Goal: Task Accomplishment & Management: Manage account settings

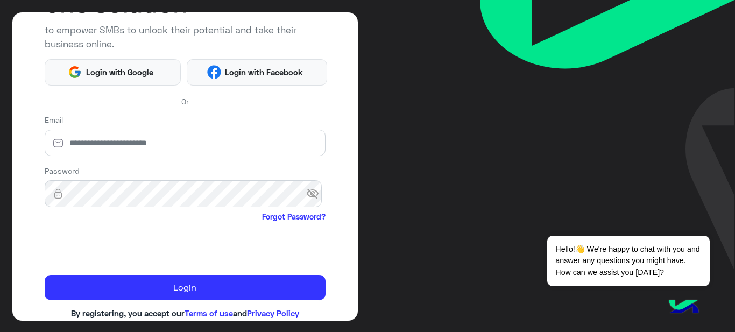
scroll to position [138, 0]
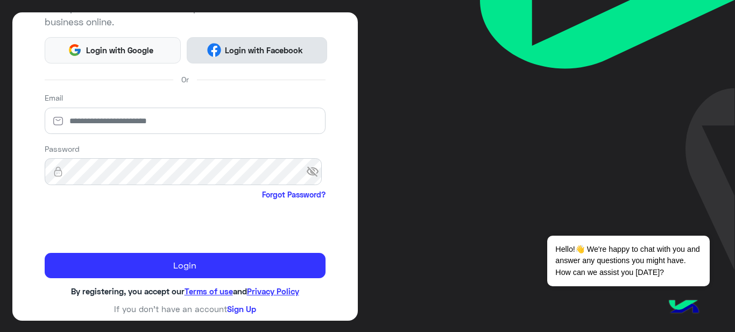
click at [207, 46] on img at bounding box center [214, 50] width 14 height 14
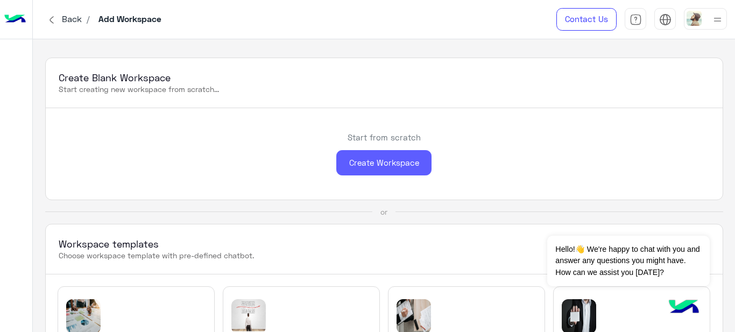
click at [388, 164] on div "Create Workspace" at bounding box center [384, 162] width 95 height 25
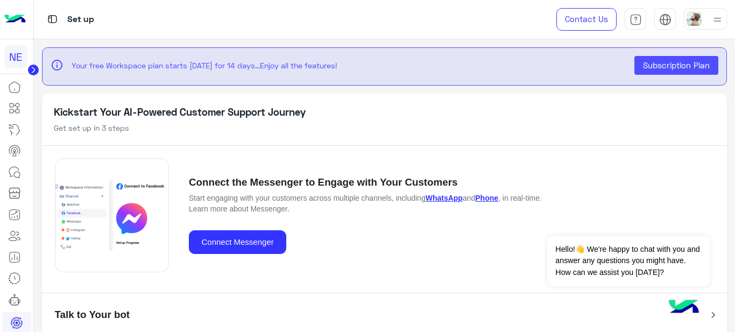
click at [338, 178] on h5 "Connect the Messenger to Engage with Your Customers" at bounding box center [373, 183] width 369 height 12
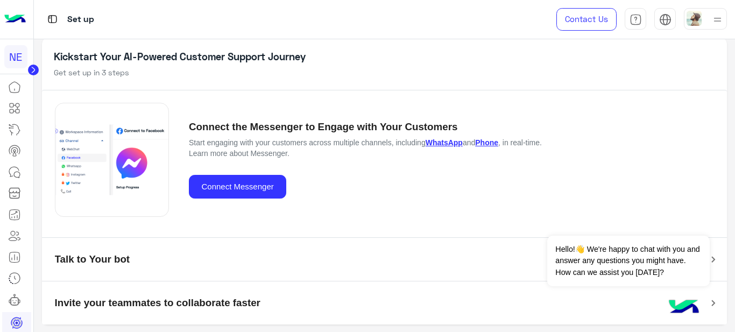
scroll to position [56, 0]
click at [17, 61] on div "NE" at bounding box center [15, 56] width 23 height 23
click at [36, 57] on app-setup "info Your free Workspace plan starts today for 14 days...Enjoy all the features…" at bounding box center [385, 185] width 702 height 293
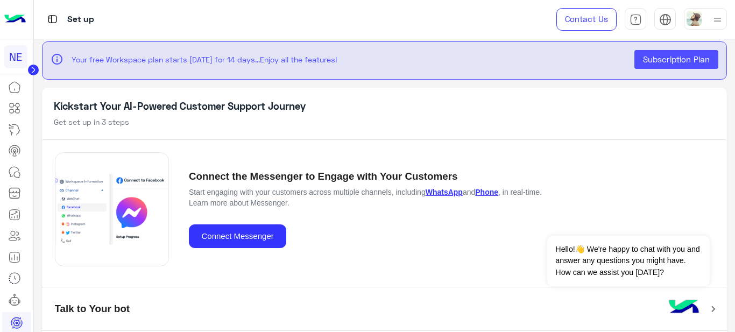
scroll to position [0, 0]
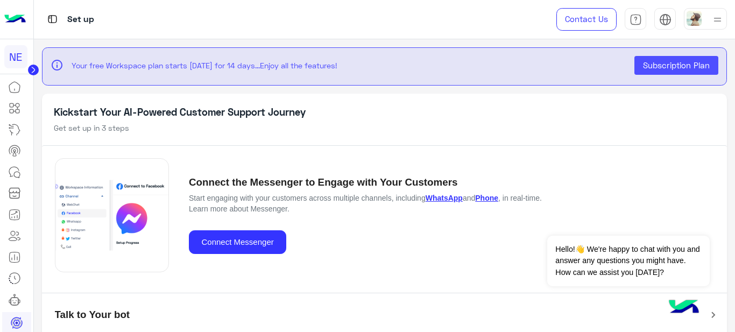
click at [704, 22] on div at bounding box center [705, 19] width 43 height 22
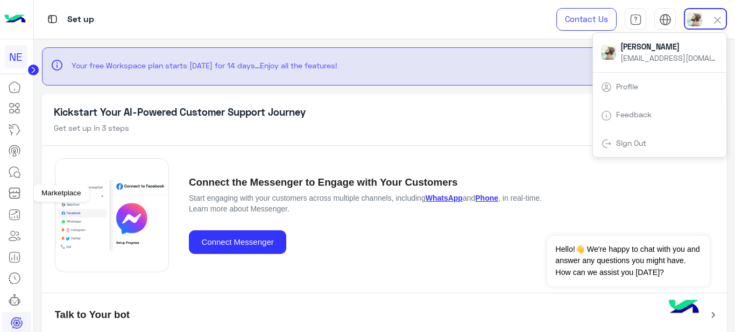
click at [13, 192] on icon at bounding box center [14, 190] width 11 height 5
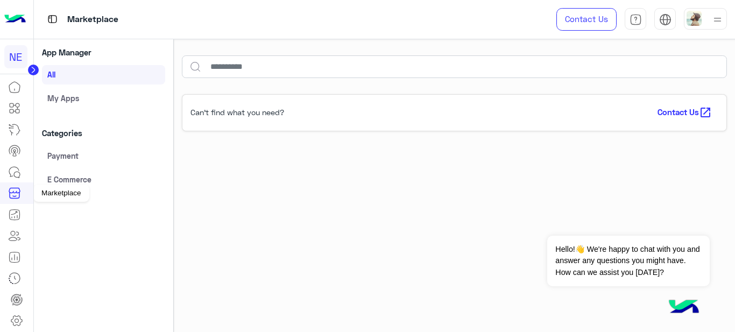
click at [15, 195] on icon at bounding box center [14, 193] width 13 height 13
click at [374, 139] on div "Can’t find what you need? Contact Us open_in_new" at bounding box center [455, 214] width 562 height 257
click at [59, 173] on link "E Commerce" at bounding box center [103, 179] width 123 height 19
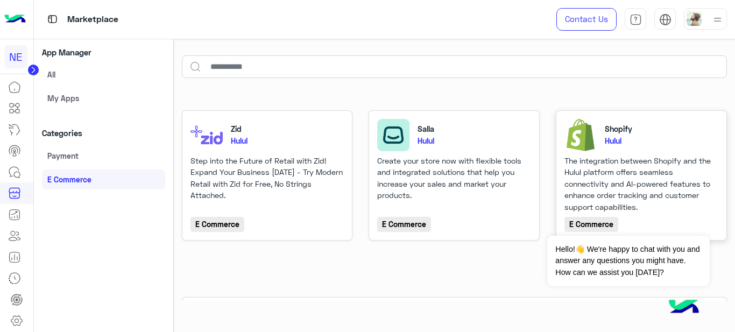
click at [618, 196] on div "The integration between Shopify and the Hulul platform offers seamless connecti…" at bounding box center [642, 184] width 154 height 58
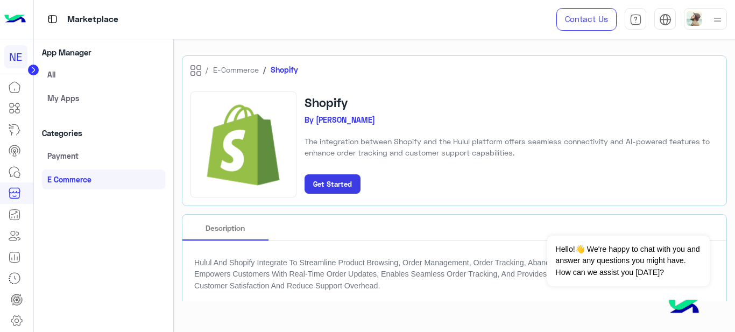
click at [311, 184] on button "Get Started" at bounding box center [333, 183] width 56 height 19
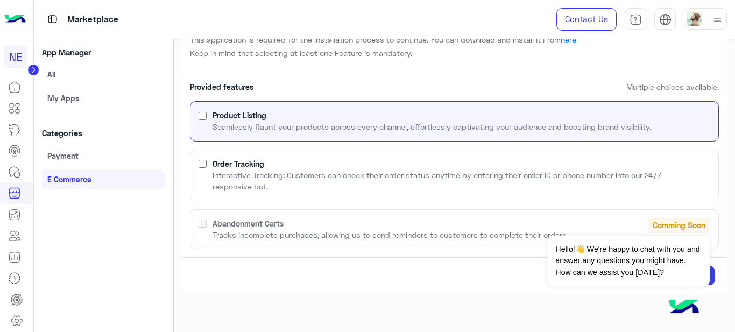
scroll to position [101, 0]
click at [312, 164] on label "Order Tracking Interactive Tracking: Customers can check their order status any…" at bounding box center [455, 177] width 488 height 34
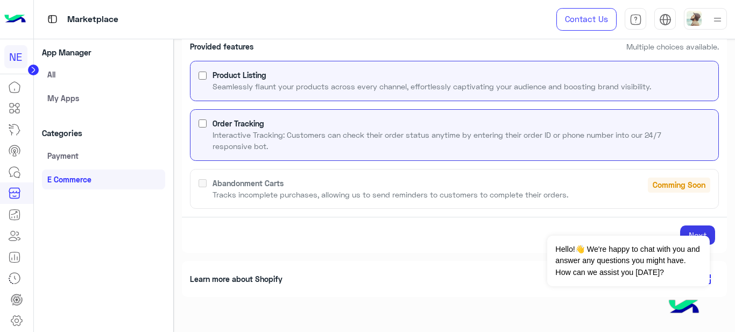
scroll to position [146, 0]
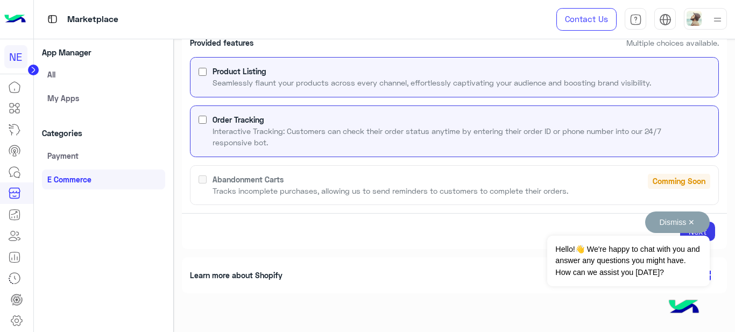
click at [693, 218] on button "Dismiss ✕" at bounding box center [678, 223] width 65 height 22
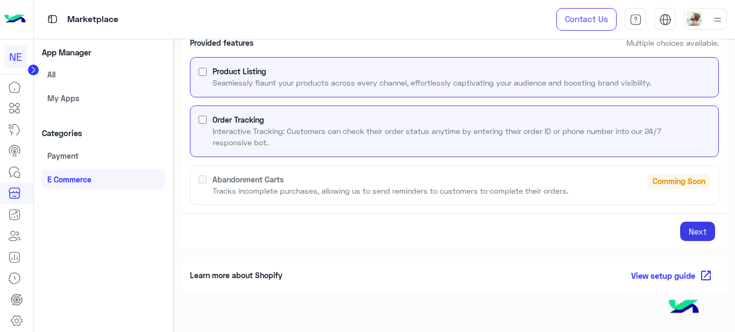
click at [699, 228] on button "Next" at bounding box center [698, 231] width 35 height 19
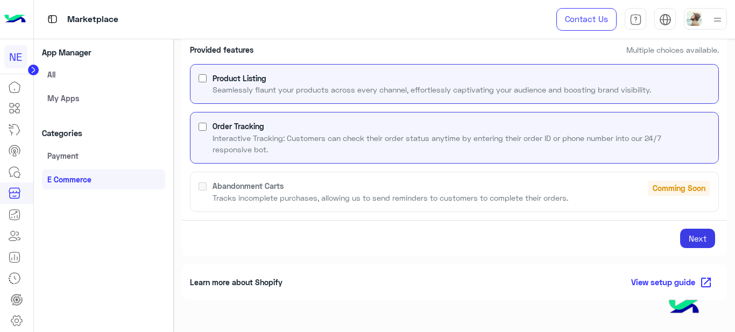
click at [685, 234] on button "Next" at bounding box center [698, 238] width 35 height 19
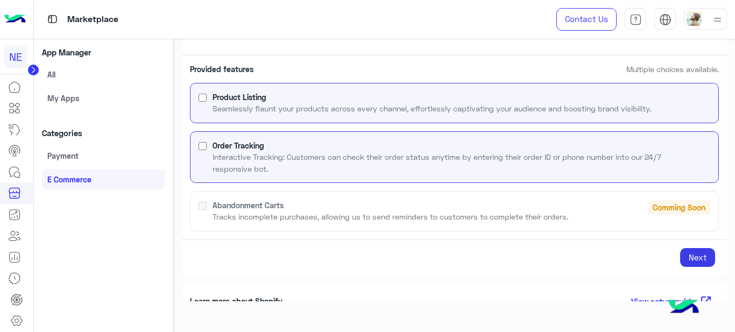
scroll to position [221, 0]
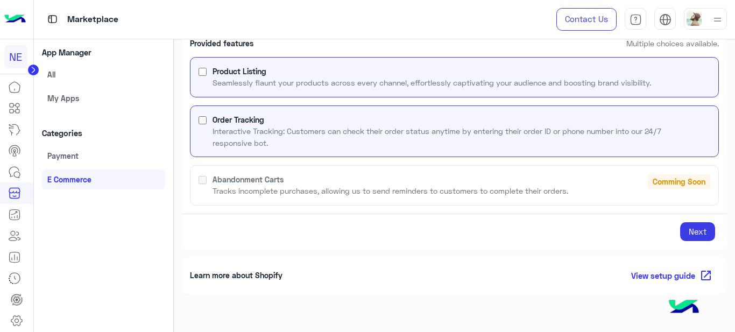
click at [688, 233] on button "Next" at bounding box center [698, 231] width 35 height 19
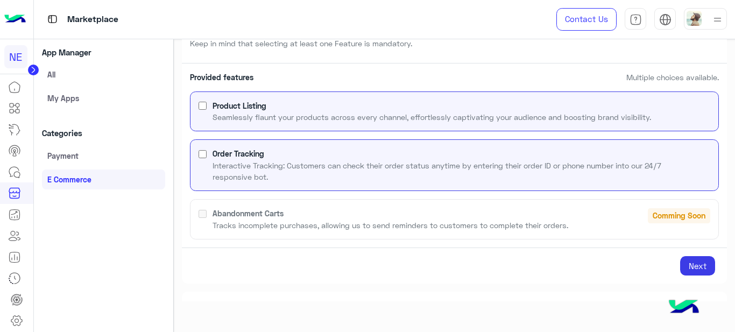
scroll to position [255, 0]
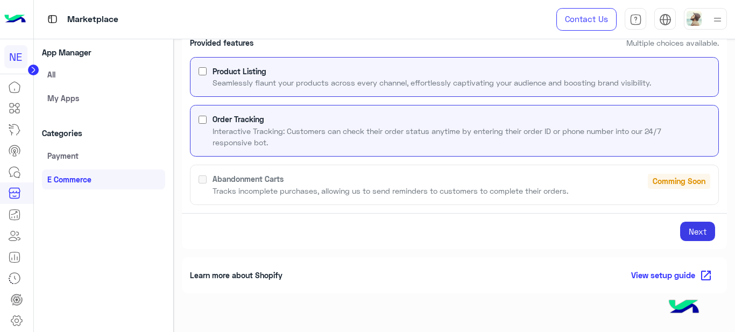
click at [688, 233] on button "Next" at bounding box center [698, 231] width 35 height 19
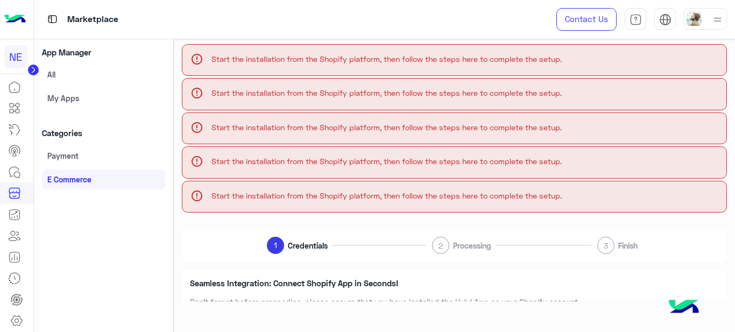
scroll to position [4, 0]
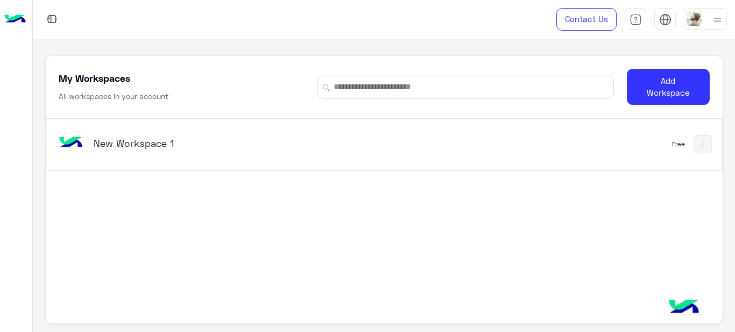
click at [431, 131] on div "New Workspace 1" at bounding box center [253, 144] width 394 height 31
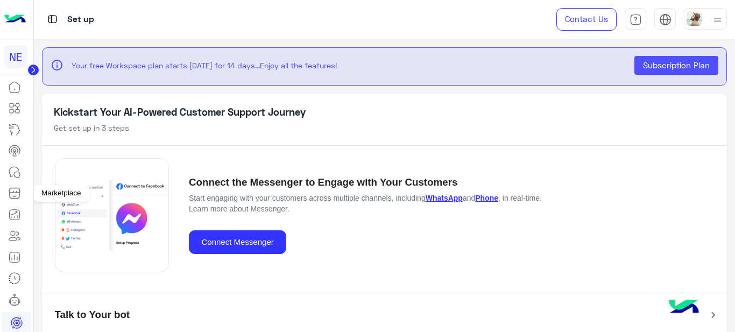
click at [15, 192] on icon at bounding box center [14, 193] width 13 height 13
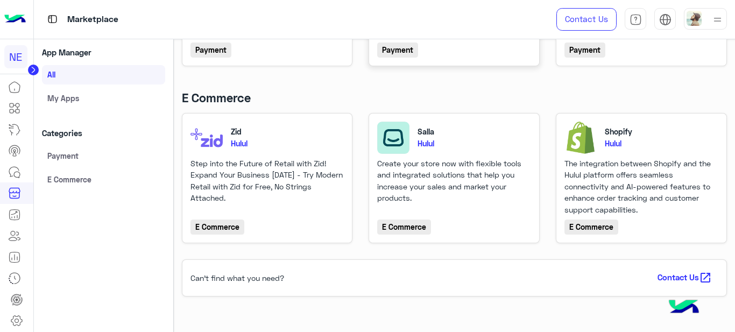
scroll to position [188, 0]
click at [631, 148] on p "Hulul" at bounding box center [662, 143] width 114 height 11
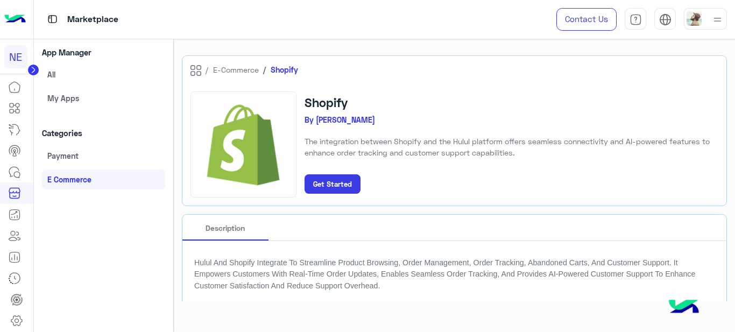
click at [350, 184] on small "Get Started" at bounding box center [332, 184] width 39 height 9
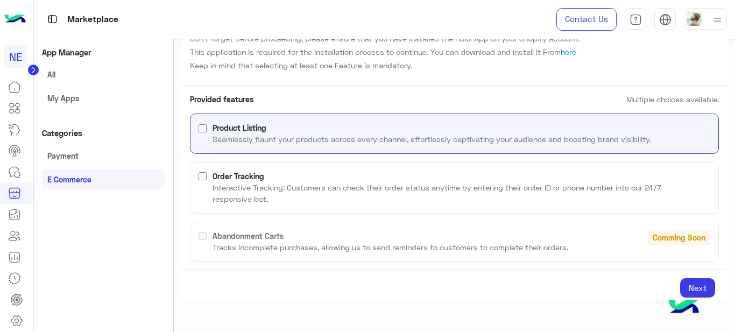
click at [346, 191] on p "Interactive Tracking: Customers can check their order status anytime by enterin…" at bounding box center [455, 193] width 484 height 23
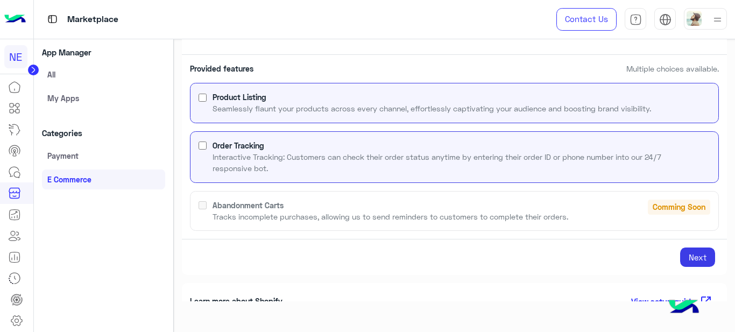
scroll to position [146, 0]
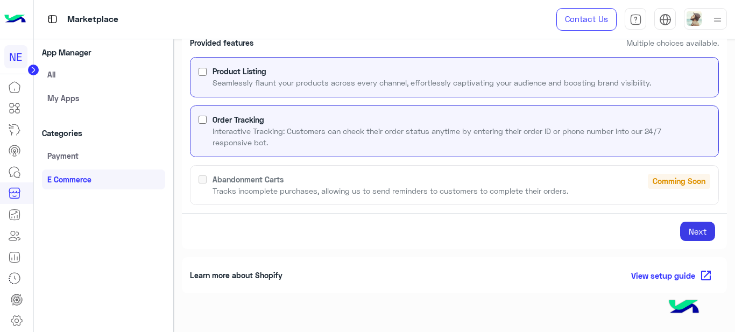
click at [689, 224] on button "Next" at bounding box center [698, 231] width 35 height 19
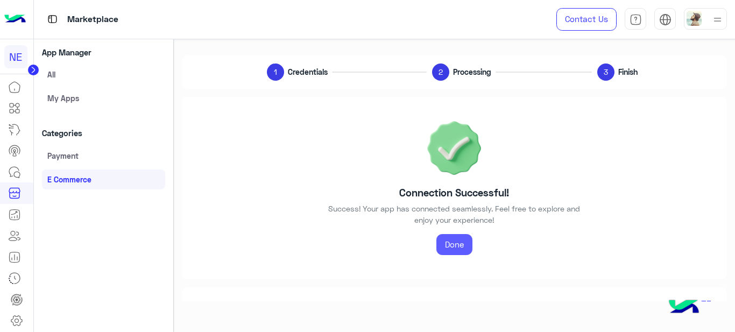
click at [459, 240] on link "Done" at bounding box center [455, 245] width 36 height 22
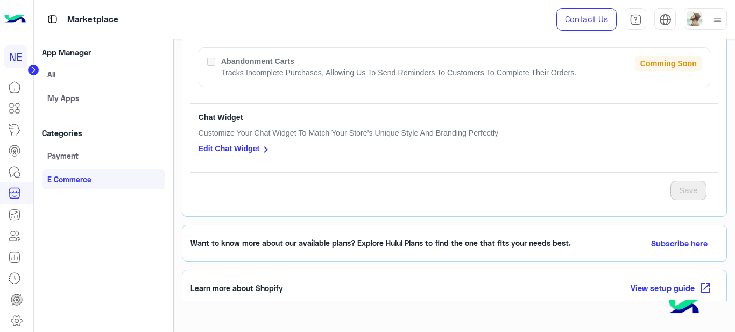
scroll to position [374, 0]
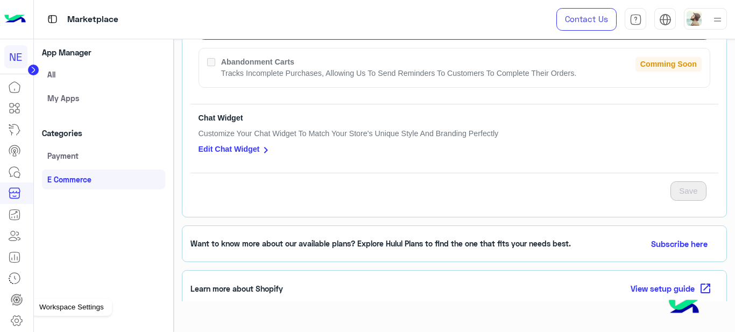
click at [14, 317] on icon at bounding box center [16, 320] width 13 height 13
click at [17, 318] on ul at bounding box center [16, 310] width 29 height 43
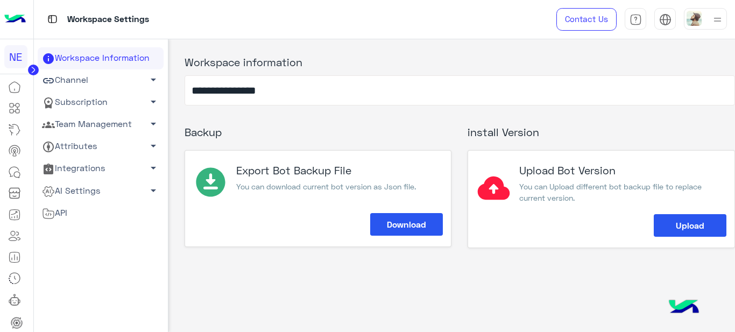
click at [92, 131] on link "Team Management arrow_drop_down" at bounding box center [101, 125] width 126 height 22
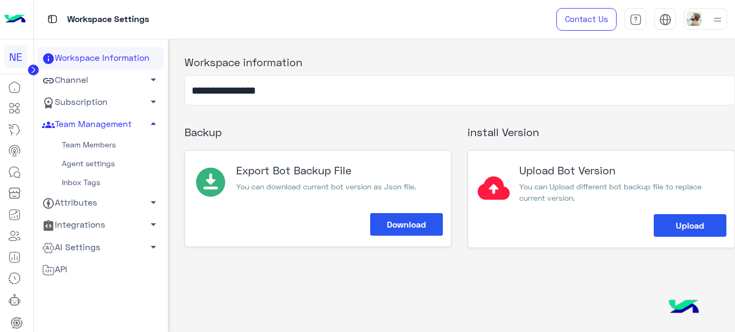
click at [92, 141] on link "Team Members" at bounding box center [101, 145] width 126 height 19
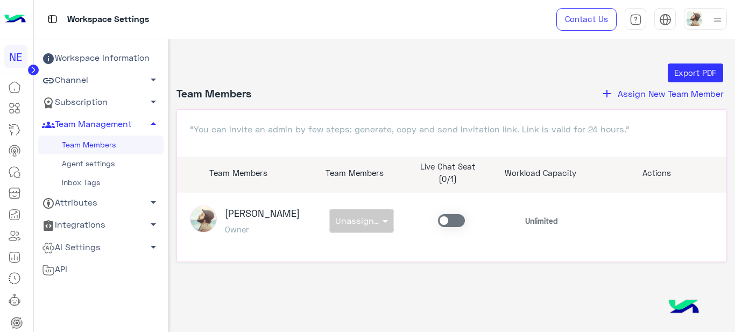
click at [644, 89] on span "Assign New Team Member" at bounding box center [671, 93] width 106 height 10
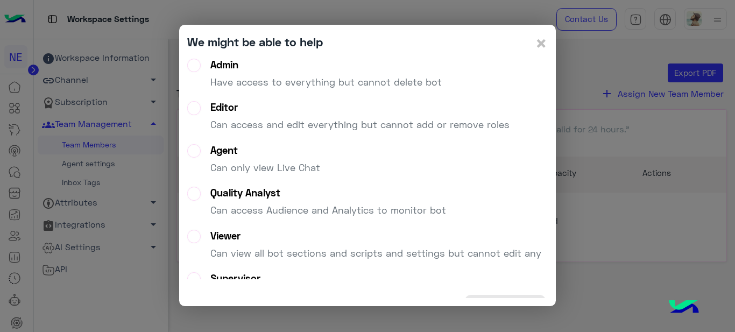
click at [343, 81] on p "Have access to everything but cannot delete bot" at bounding box center [327, 82] width 232 height 15
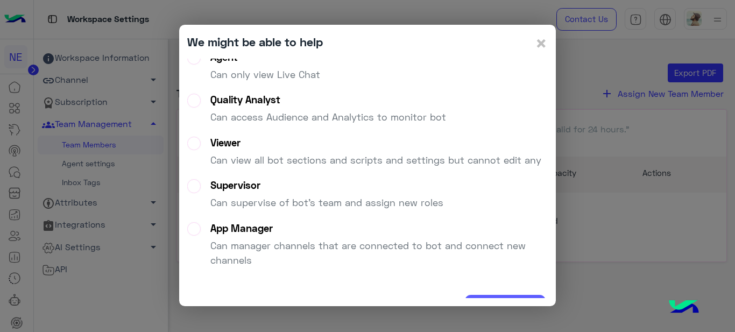
scroll to position [24, 0]
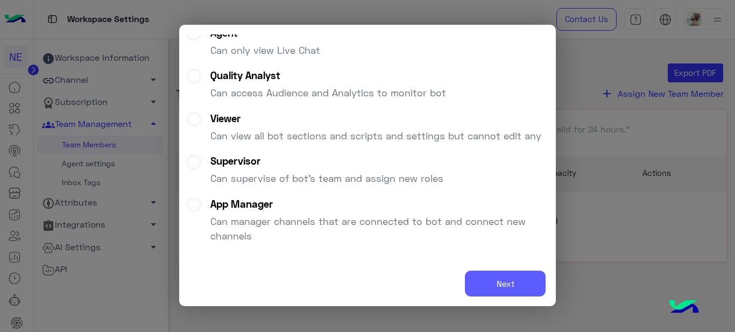
click at [497, 283] on button "Next" at bounding box center [505, 284] width 81 height 26
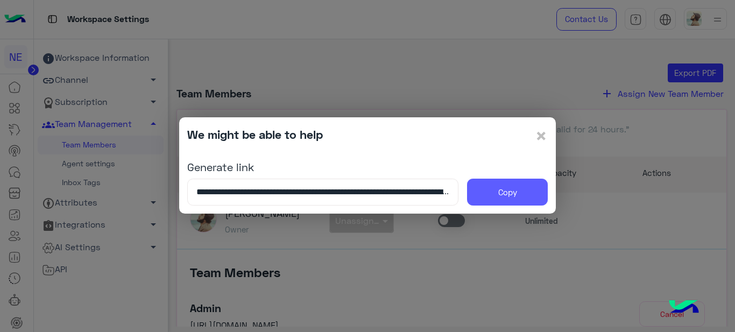
click at [501, 187] on button "Copy" at bounding box center [507, 192] width 81 height 27
click at [539, 138] on span "×" at bounding box center [541, 135] width 13 height 24
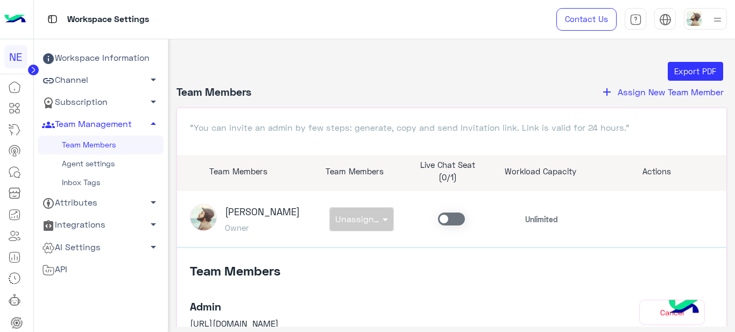
scroll to position [0, 0]
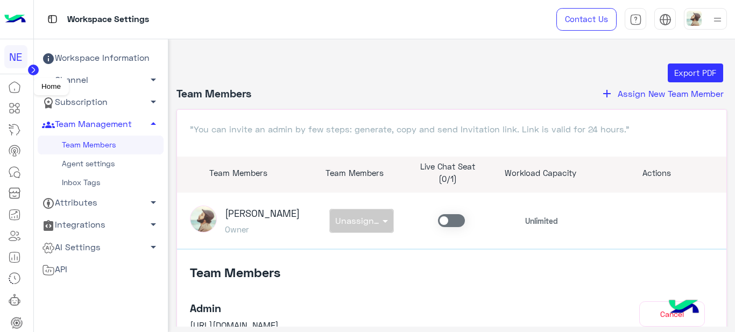
click at [15, 94] on link at bounding box center [14, 87] width 29 height 22
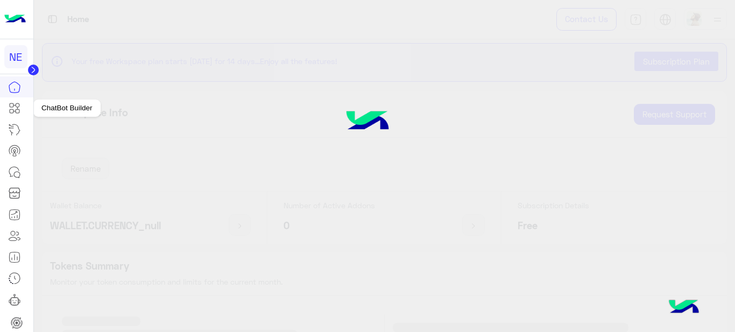
click at [15, 107] on icon at bounding box center [14, 108] width 13 height 13
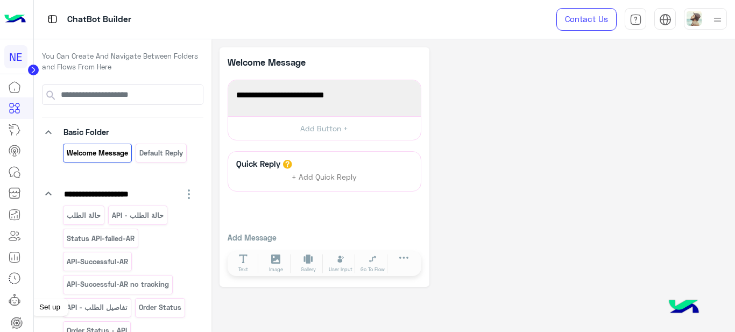
click at [17, 319] on icon at bounding box center [16, 323] width 11 height 11
click at [13, 323] on icon at bounding box center [16, 323] width 6 height 6
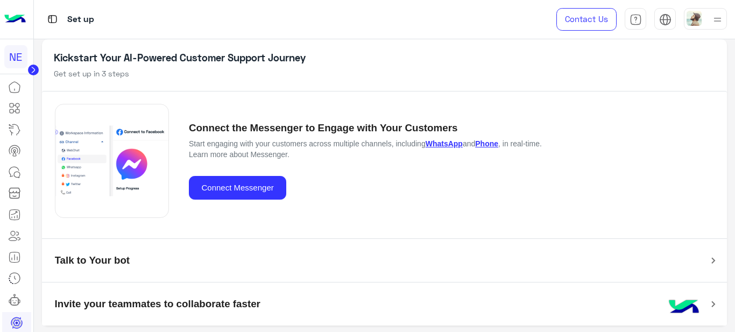
scroll to position [56, 0]
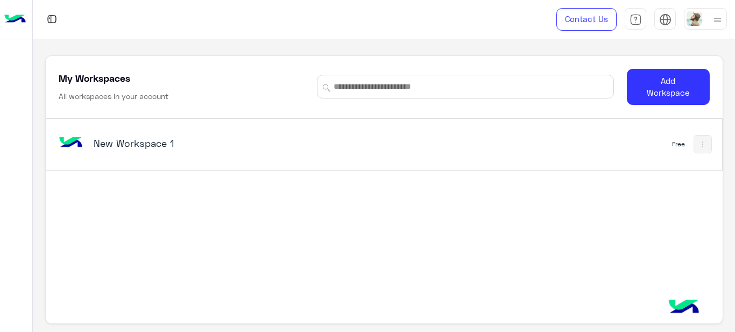
click at [702, 148] on img at bounding box center [703, 144] width 9 height 9
click at [702, 148] on div at bounding box center [367, 166] width 735 height 332
